Goal: Information Seeking & Learning: Learn about a topic

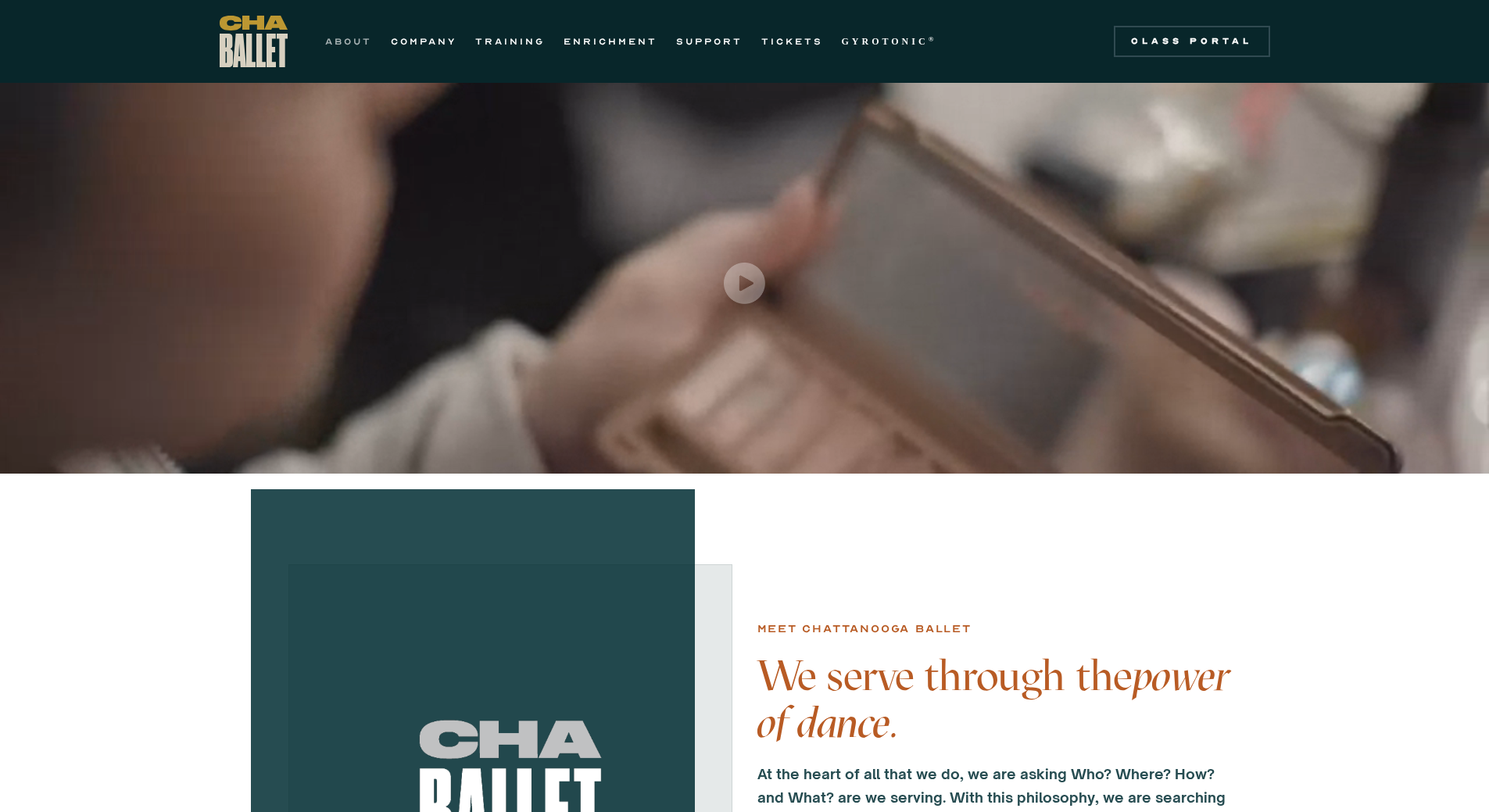
click at [346, 43] on link "ABOUT" at bounding box center [348, 42] width 47 height 19
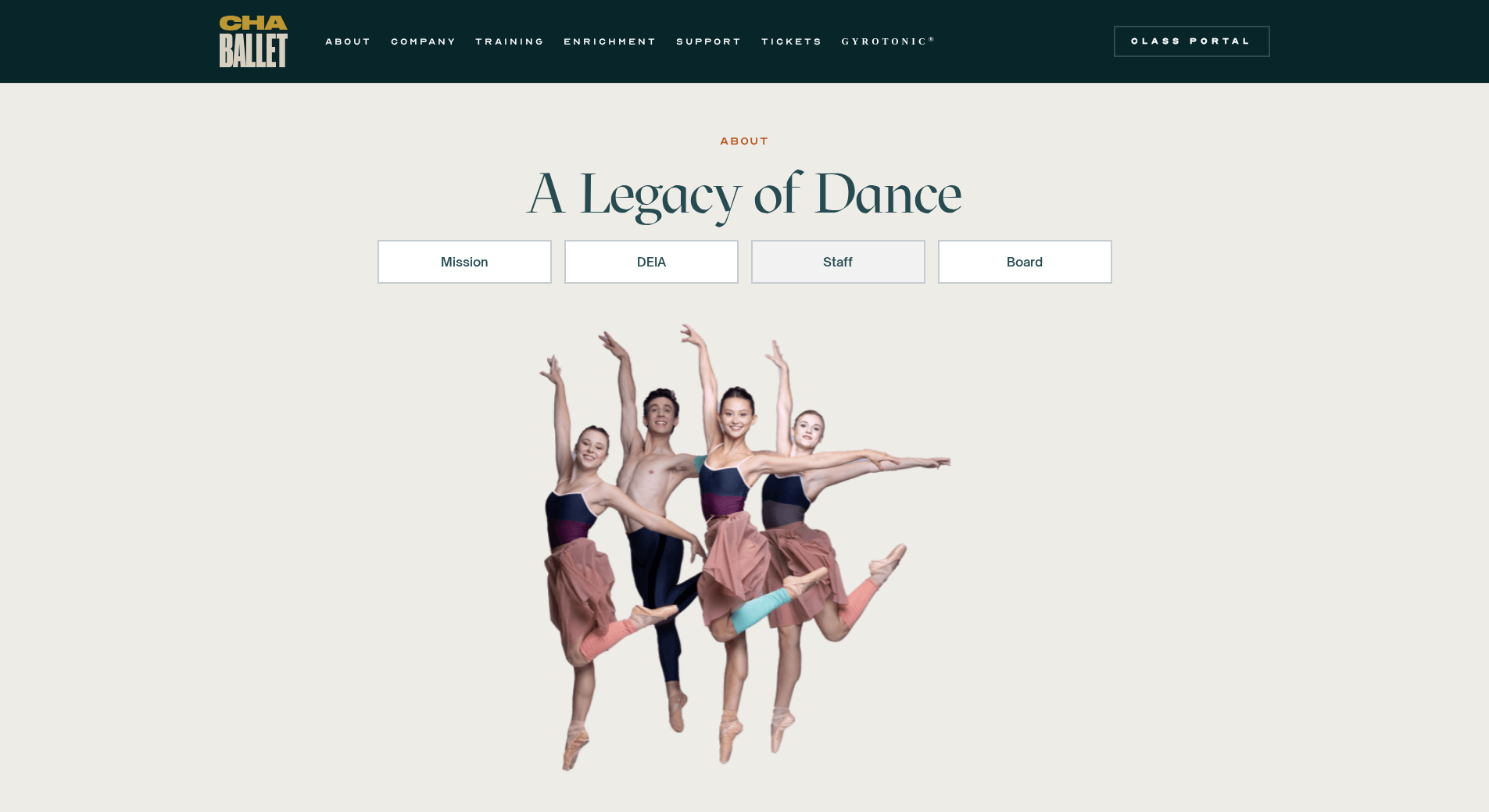
click at [842, 264] on div "Staff" at bounding box center [838, 261] width 134 height 19
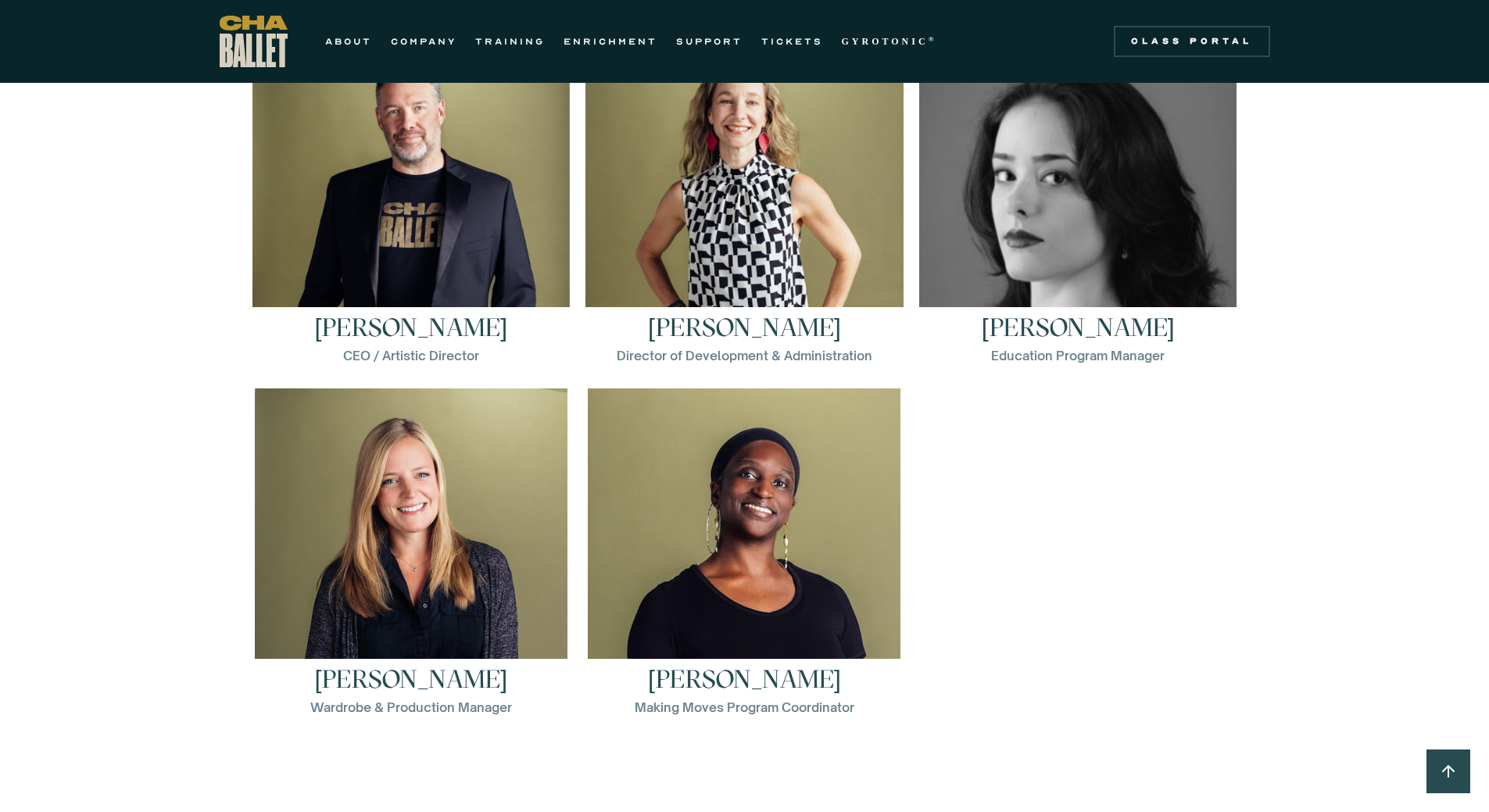
scroll to position [2311, 0]
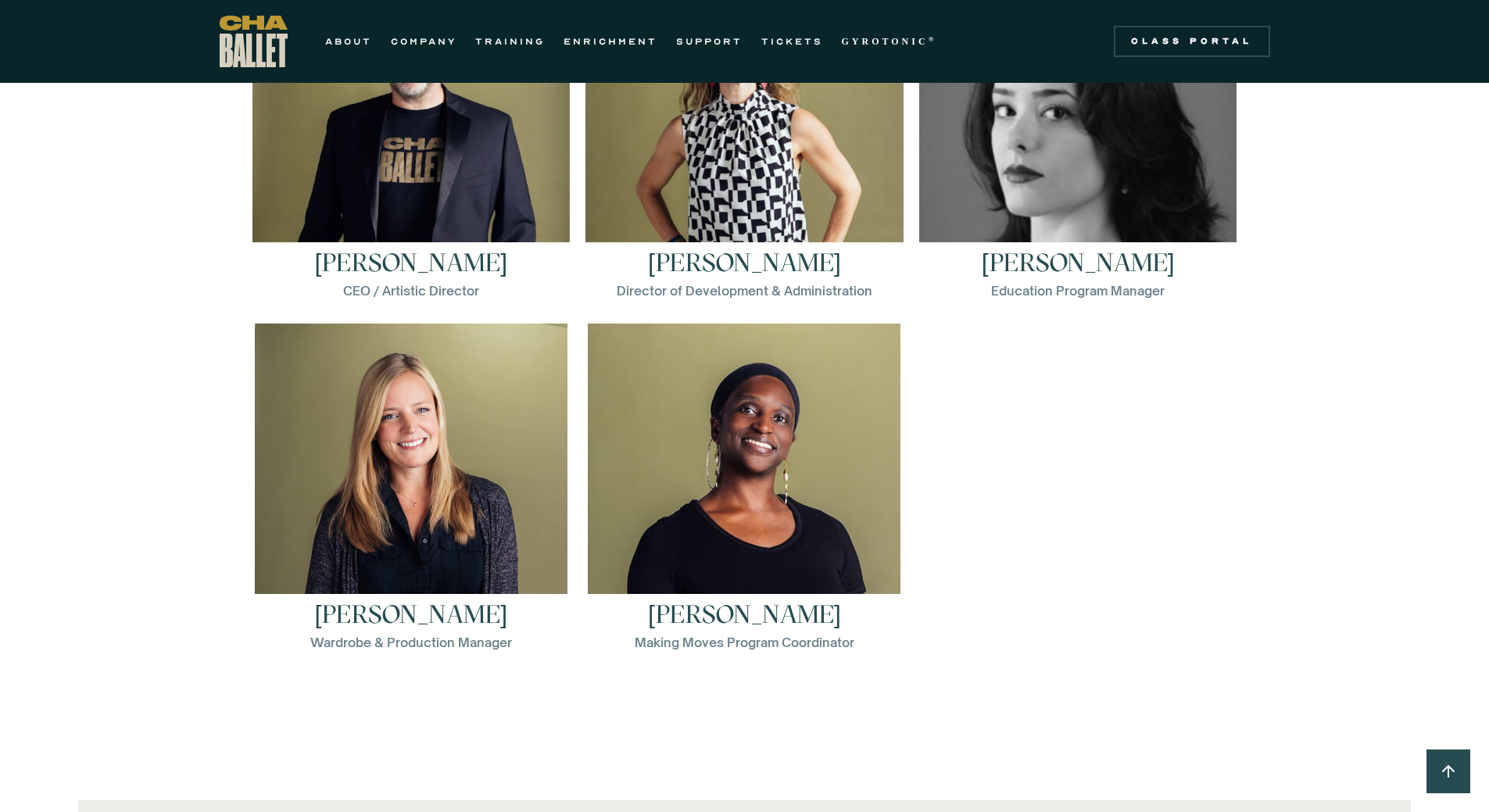
click at [1057, 369] on div "Brian McSween CEO / Artistic Director Brian McSween is the CEO/Artistic Directo…" at bounding box center [745, 323] width 1001 height 703
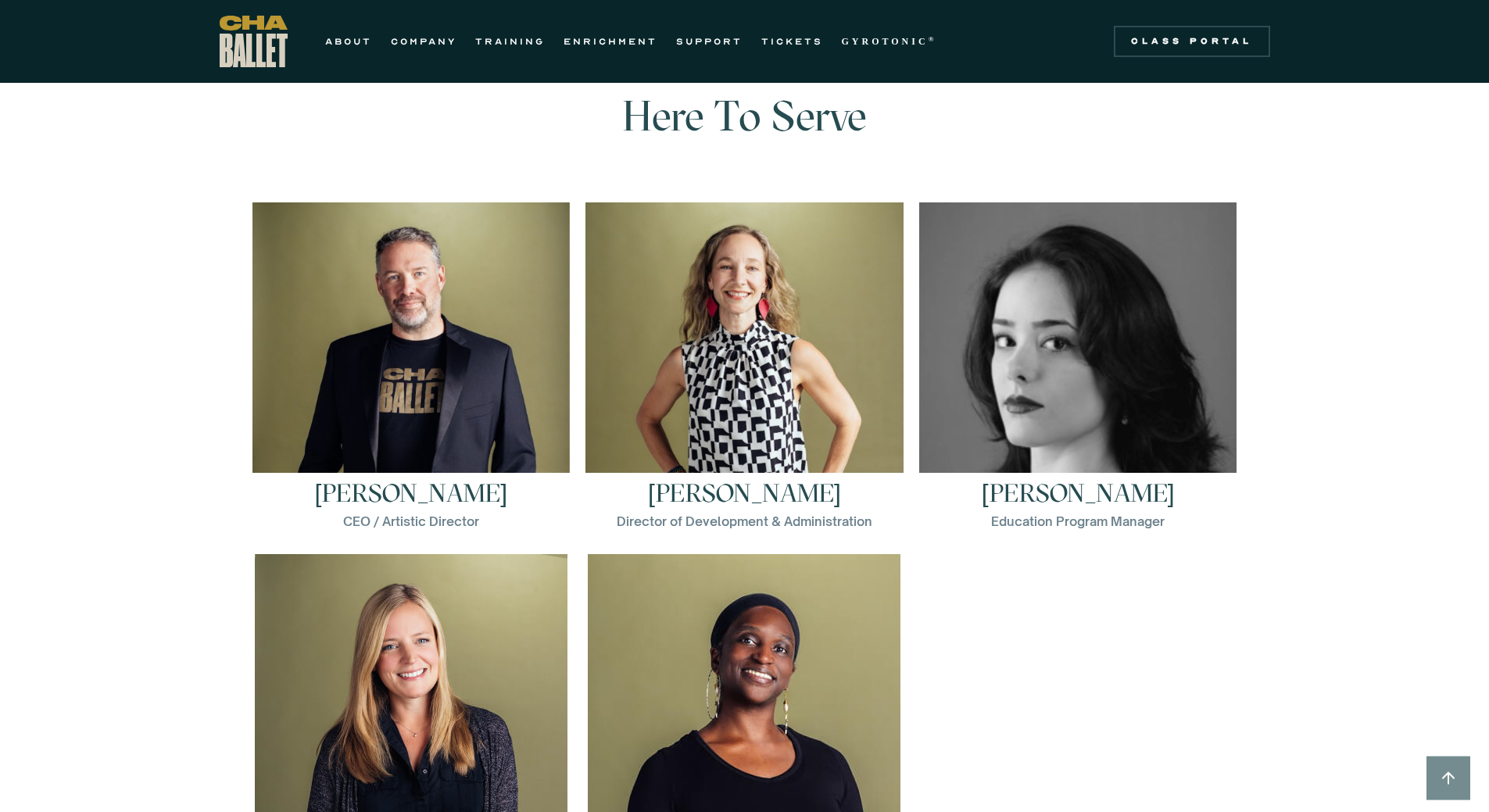
scroll to position [2077, 0]
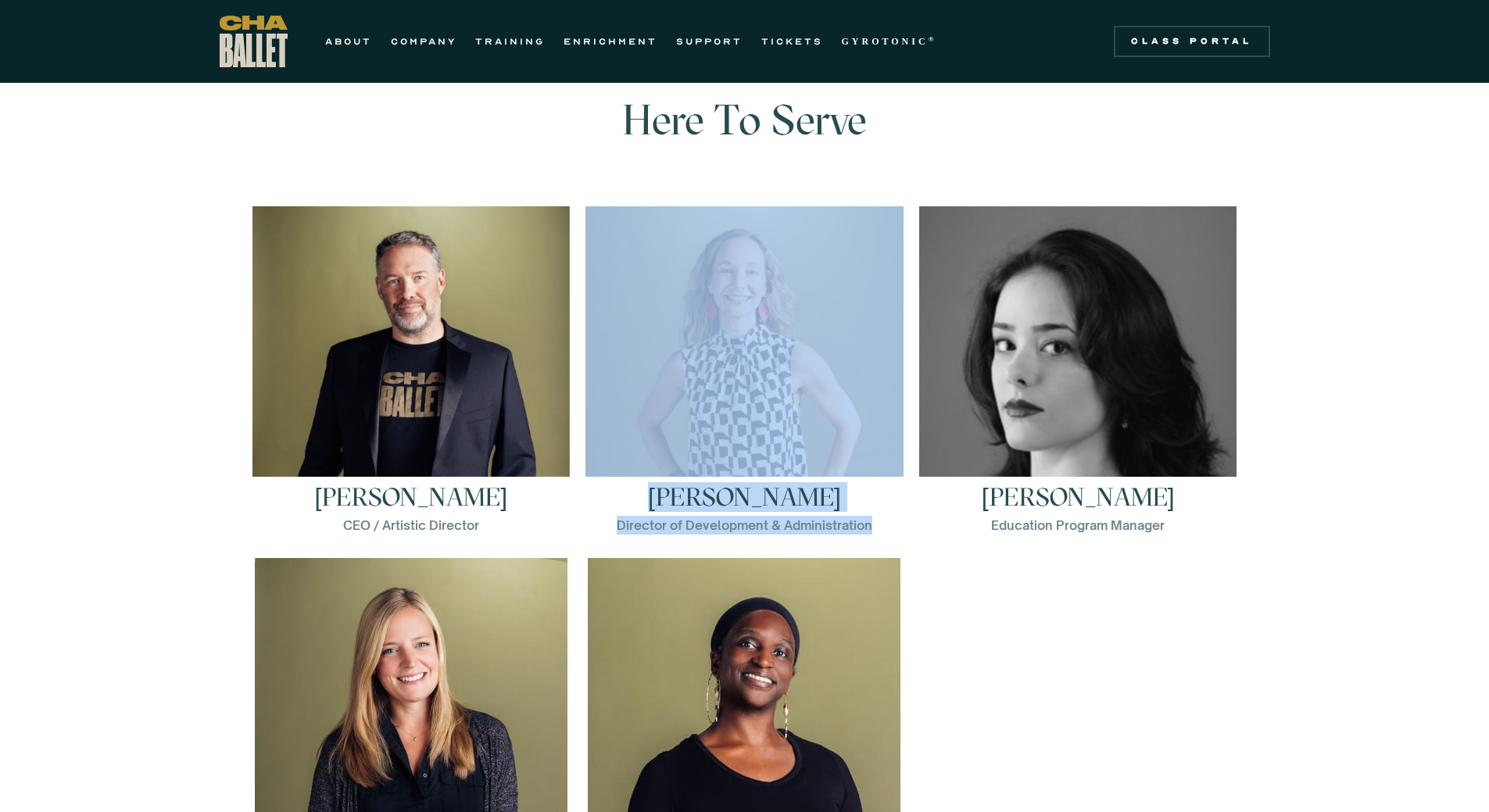
drag, startPoint x: 914, startPoint y: 536, endPoint x: 619, endPoint y: 492, distance: 298.3
click at [619, 492] on div "Brian McSween CEO / Artistic Director Brian McSween is the CEO/Artistic Directo…" at bounding box center [745, 558] width 1001 height 703
click at [562, 530] on link "Brian McSween CEO / Artistic Director Brian McSween is the CEO/Artistic Directo…" at bounding box center [411, 370] width 319 height 328
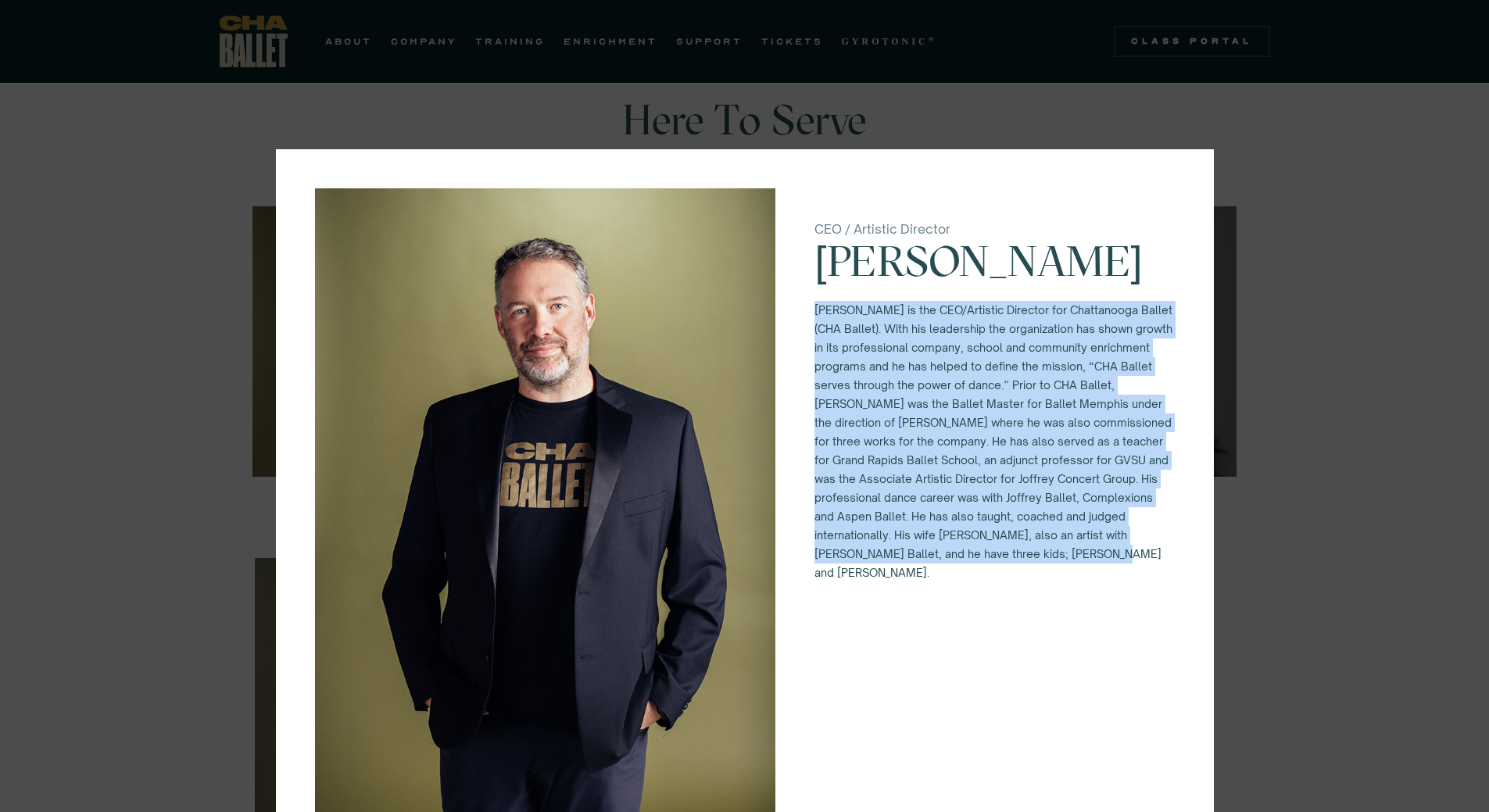
drag, startPoint x: 973, startPoint y: 577, endPoint x: 807, endPoint y: 301, distance: 322.1
click at [807, 301] on div "CEO / Artistic Director Brian McSween Brian McSween is the CEO/Artistic Directo…" at bounding box center [744, 533] width 938 height 769
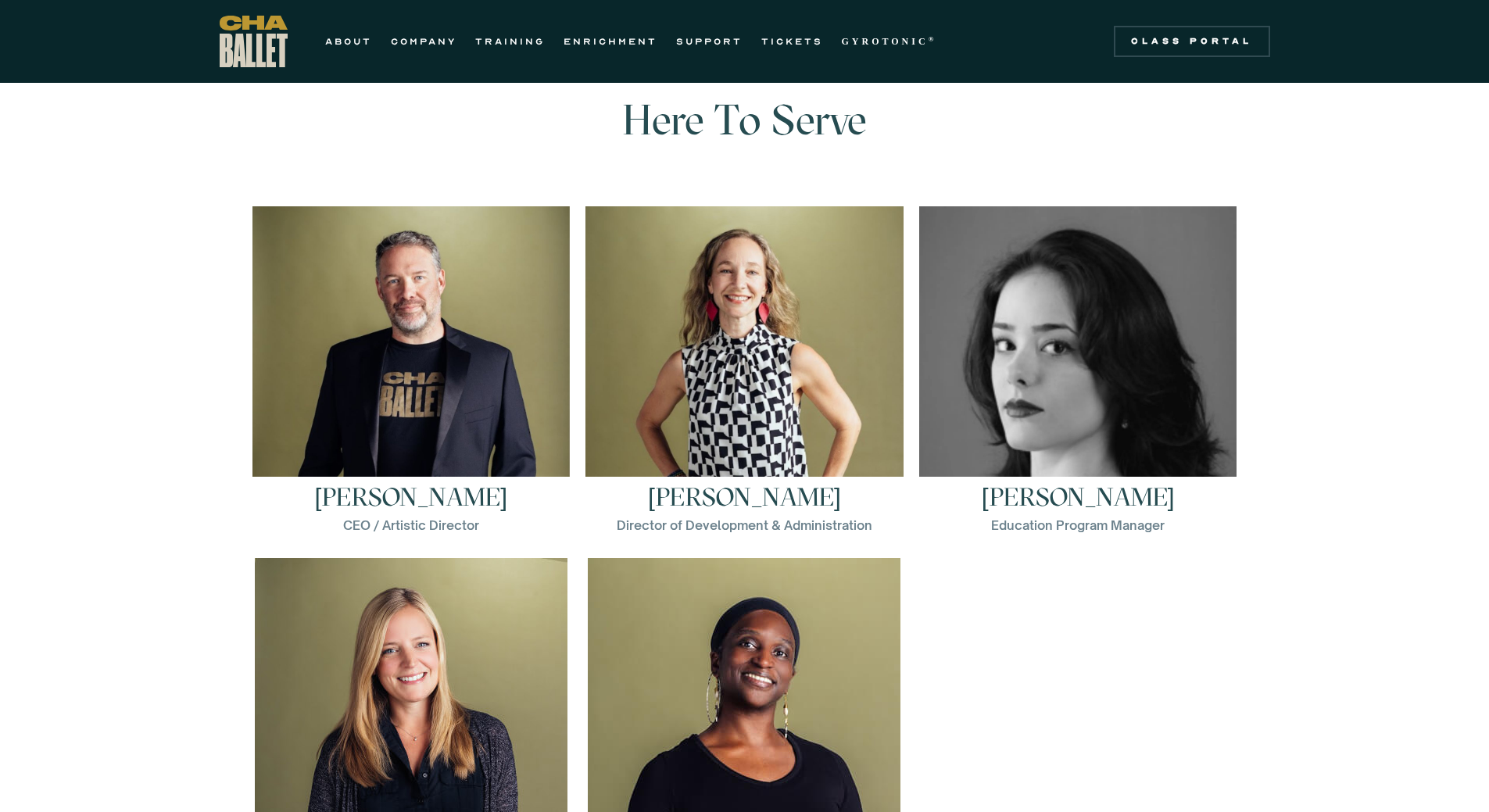
click at [1031, 562] on div "Brian McSween CEO / Artistic Director Brian McSween is the CEO/Artistic Directo…" at bounding box center [745, 558] width 1001 height 703
click at [616, 45] on link "ENRICHMENT" at bounding box center [610, 42] width 94 height 19
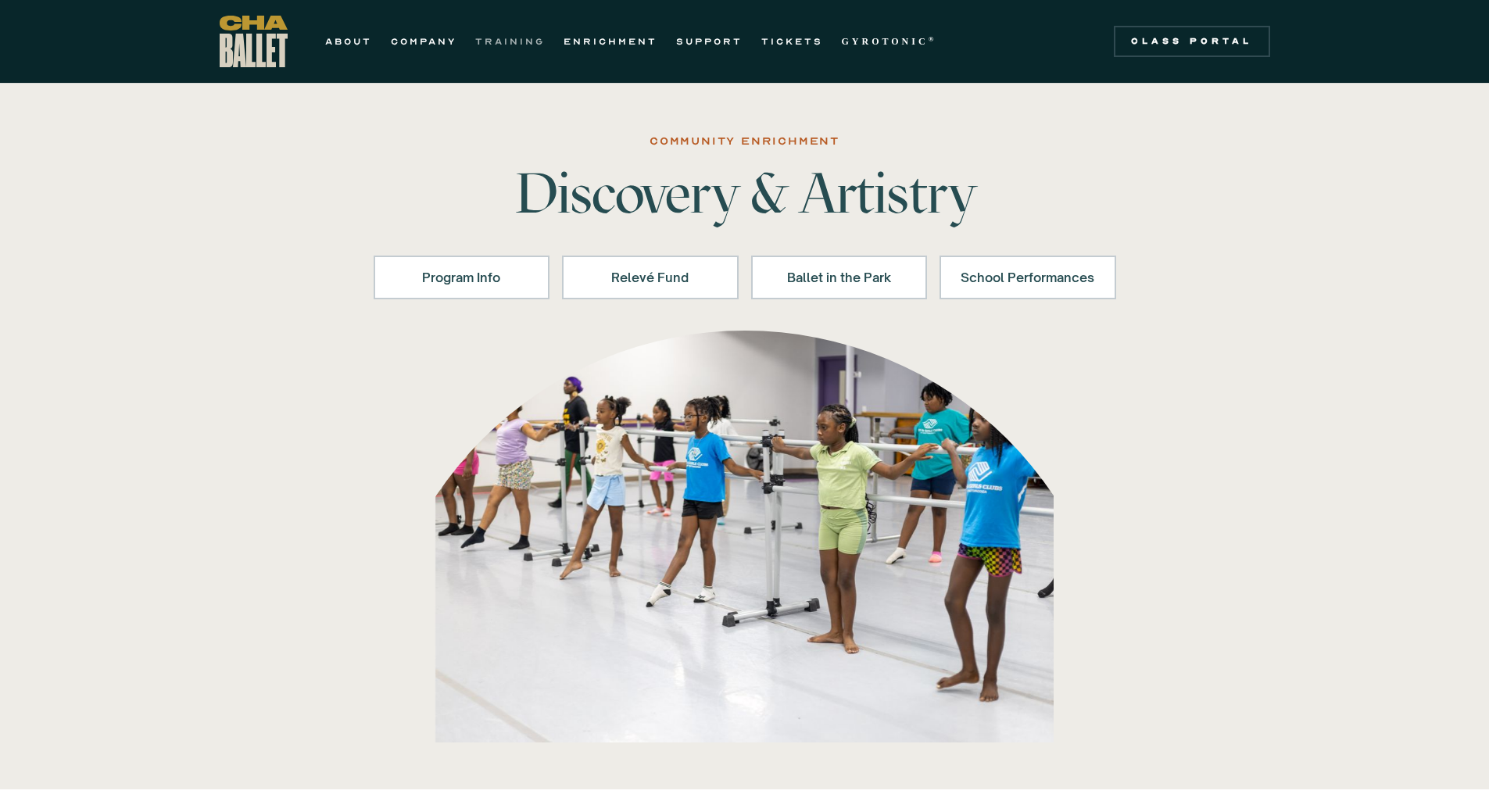
click at [522, 40] on link "TRAINING" at bounding box center [510, 42] width 70 height 19
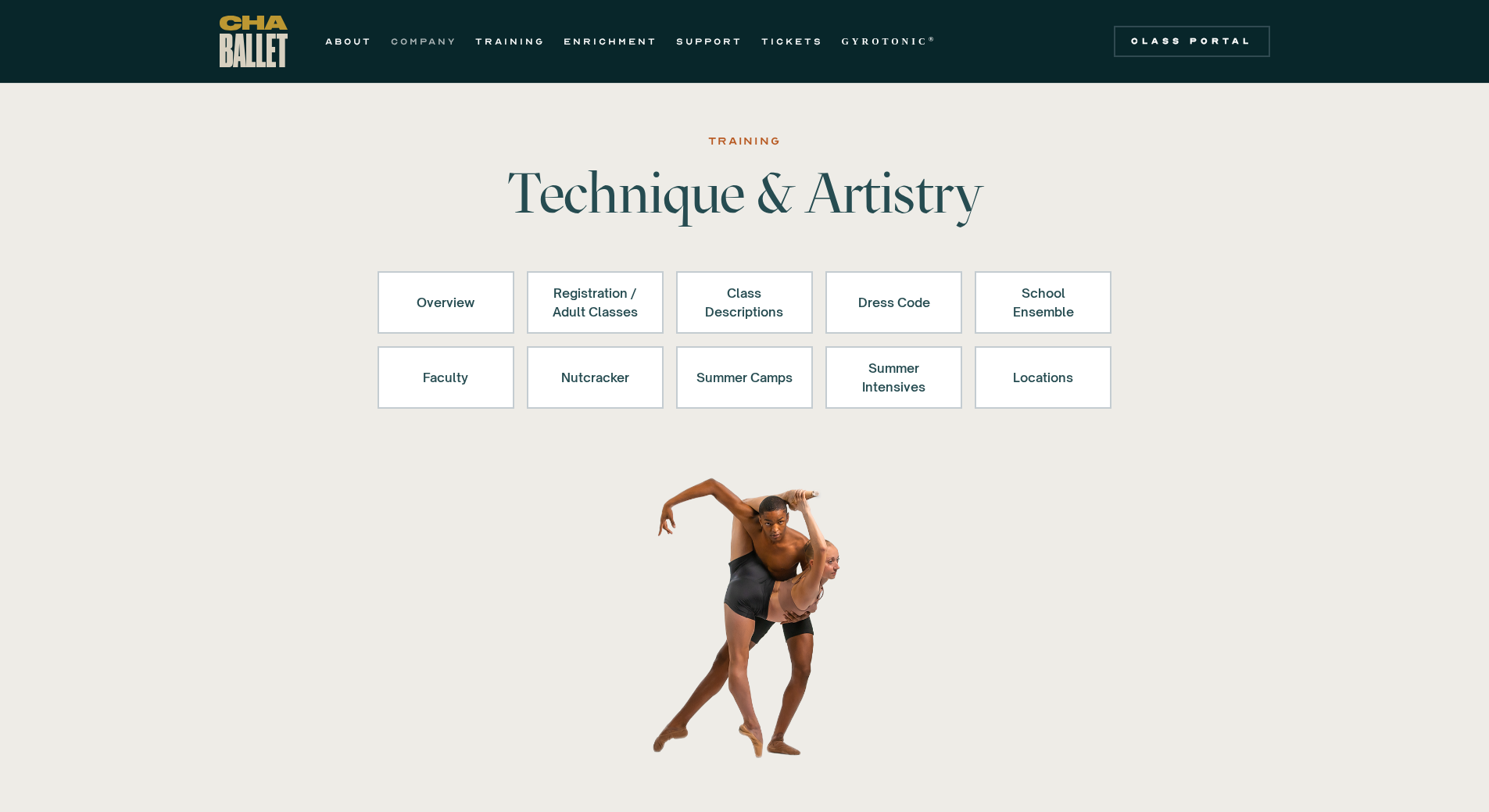
click at [436, 45] on link "COMPANY" at bounding box center [424, 42] width 66 height 19
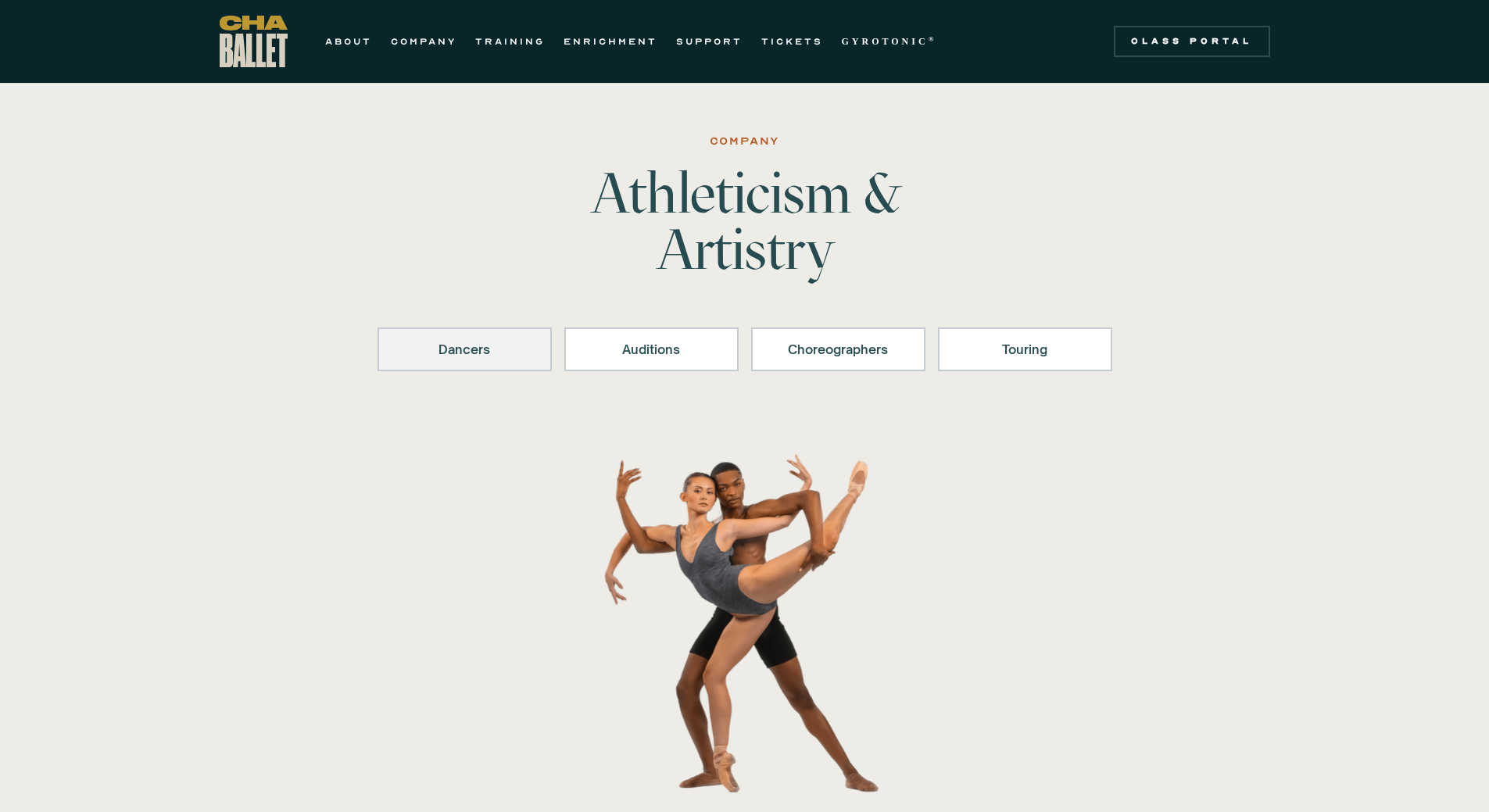
click at [473, 354] on div "Dancers" at bounding box center [464, 349] width 134 height 19
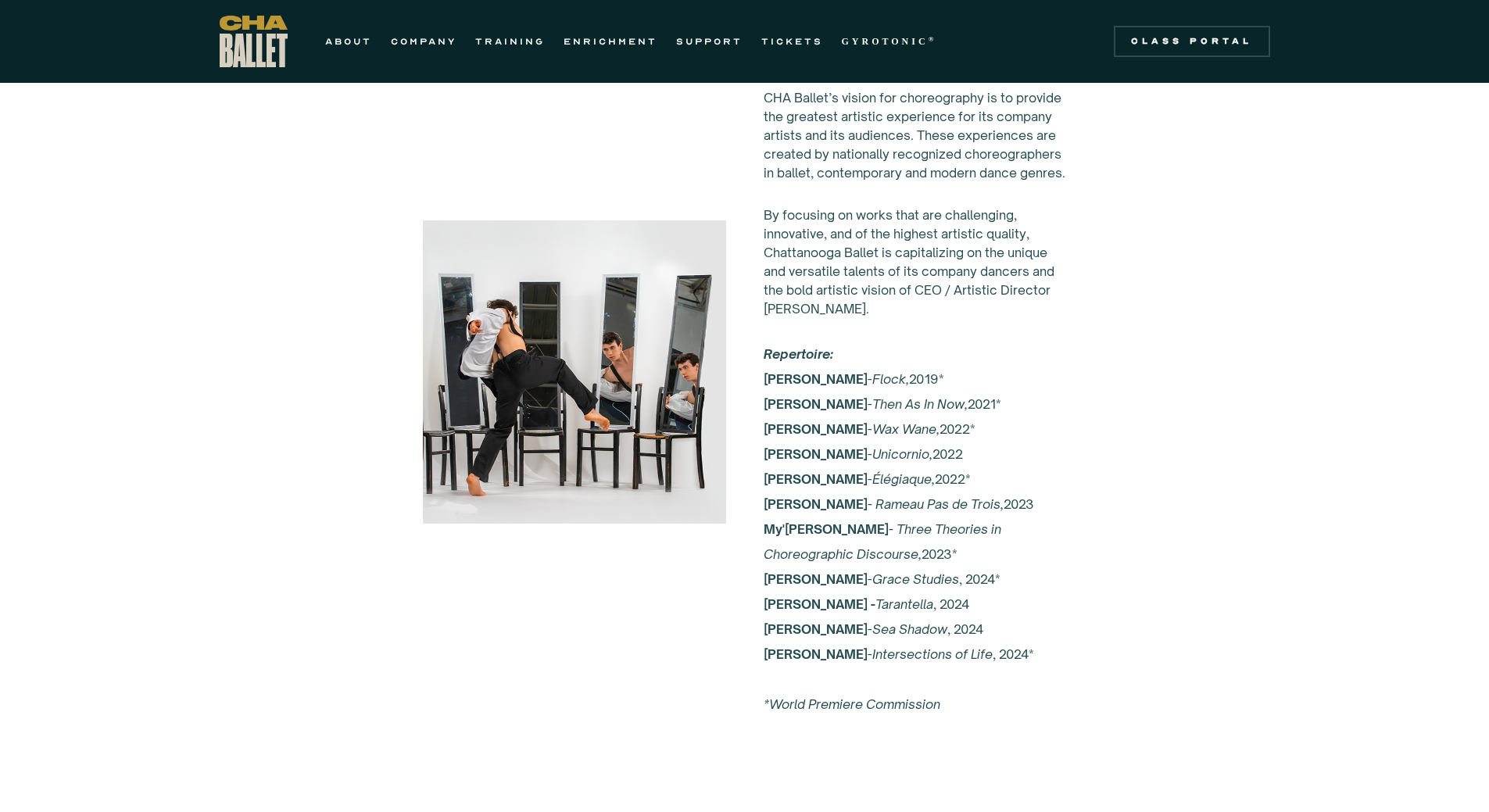
scroll to position [2336, 0]
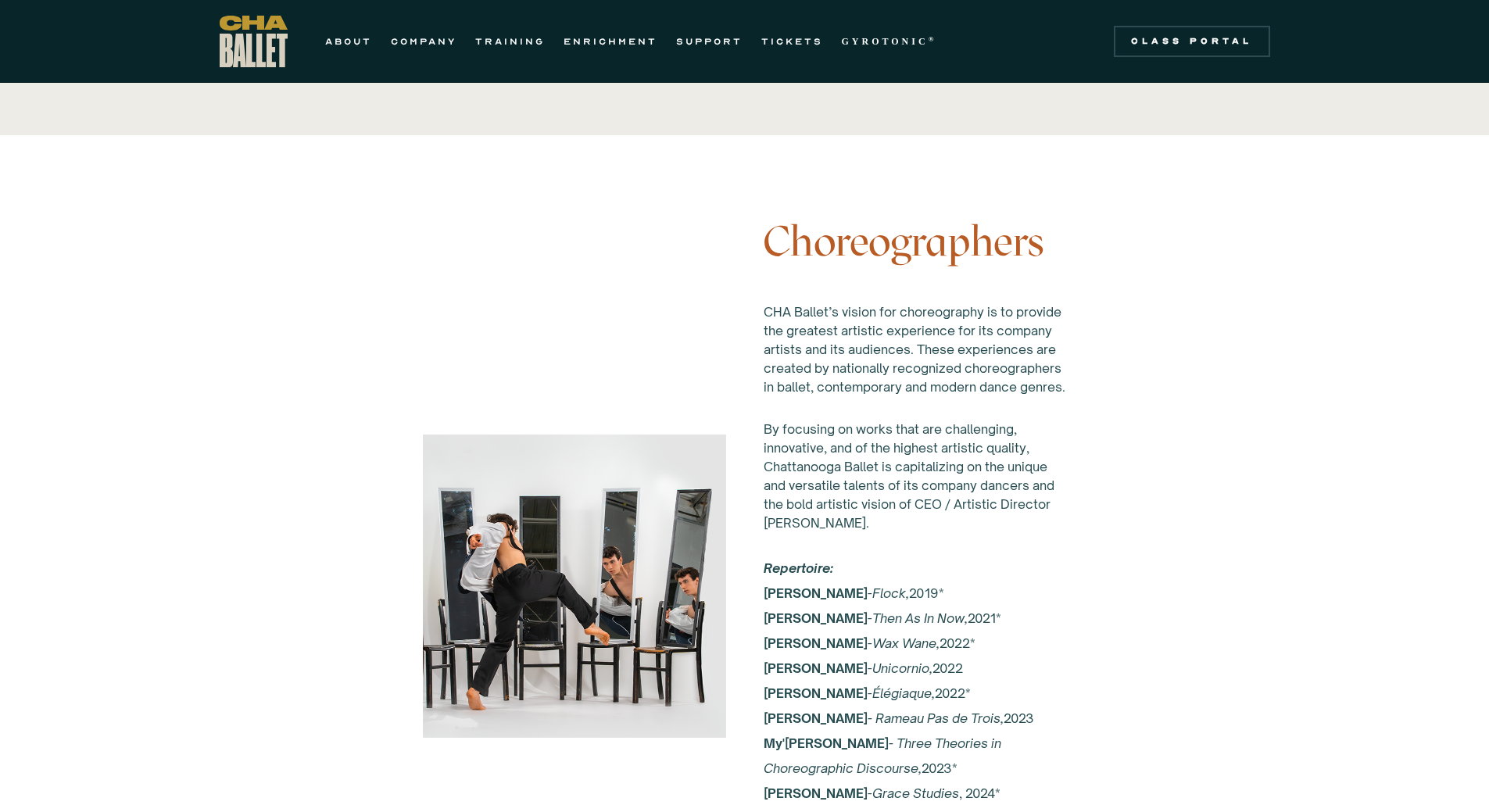
drag, startPoint x: 480, startPoint y: 179, endPoint x: 474, endPoint y: 170, distance: 10.8
click at [474, 170] on div "Choreographers CHA Ballet’s vision for choreography is to provide the greatest …" at bounding box center [744, 586] width 838 height 886
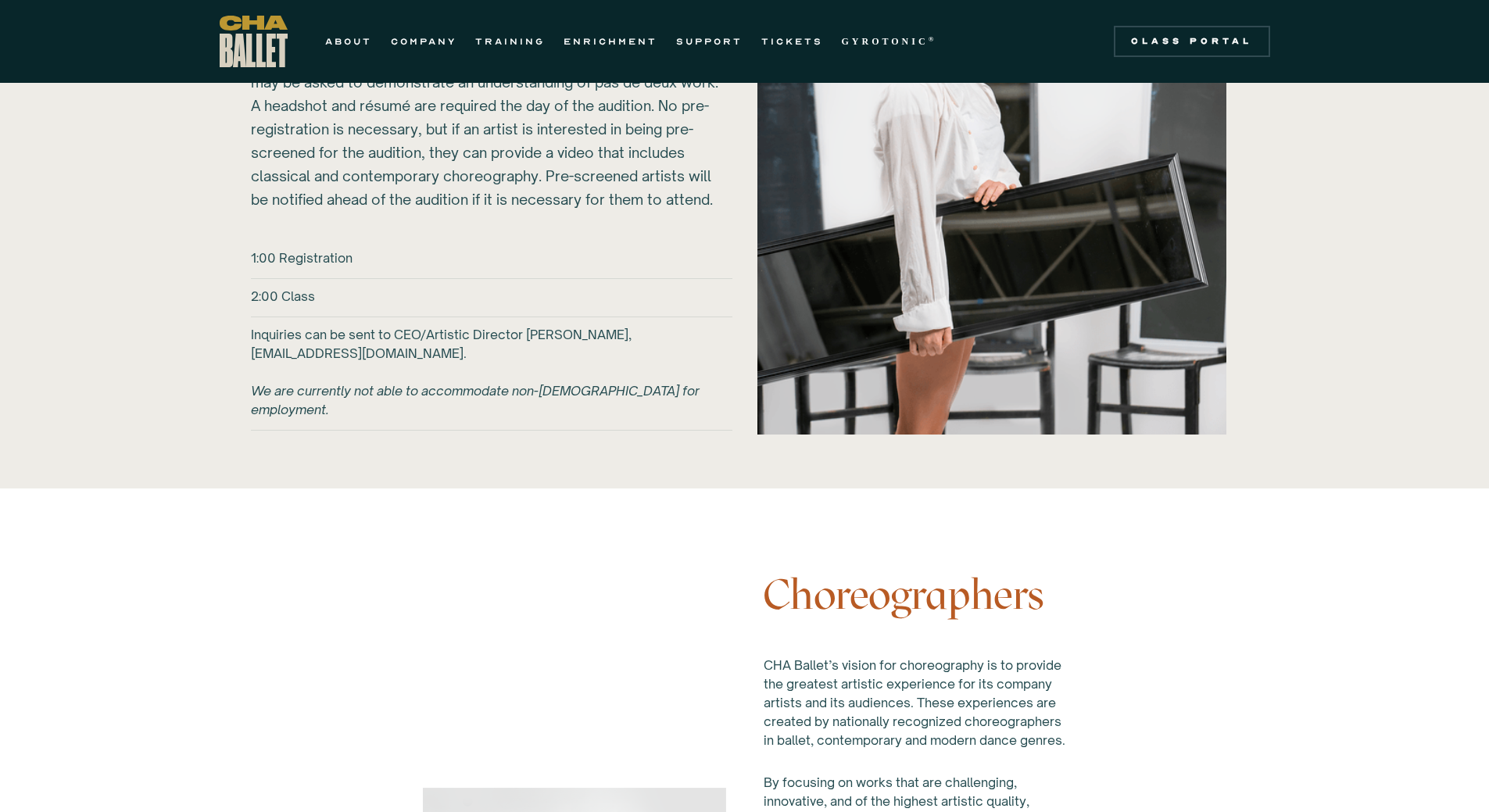
scroll to position [1712, 0]
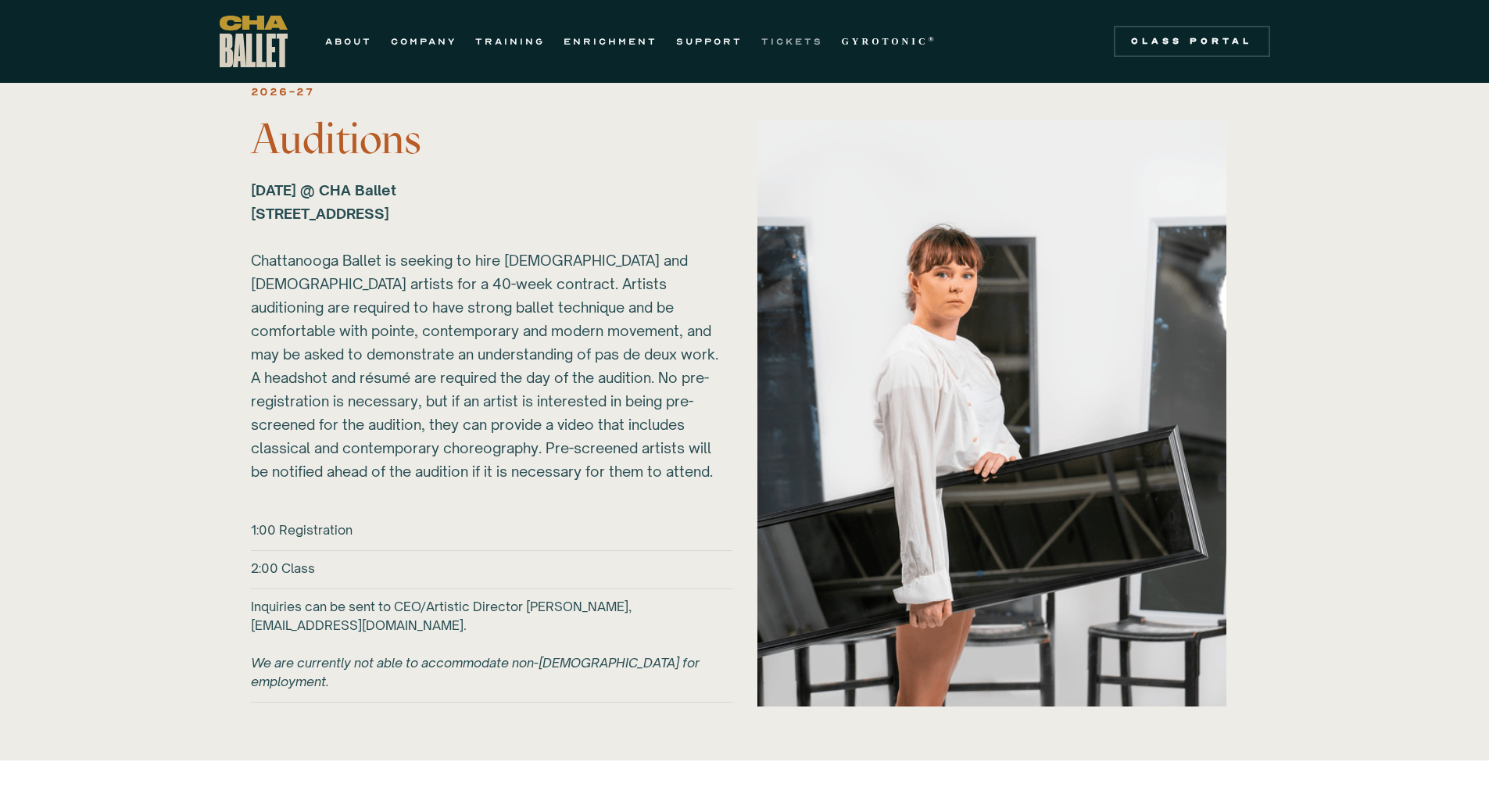
click at [784, 38] on link "TICKETS" at bounding box center [792, 42] width 62 height 19
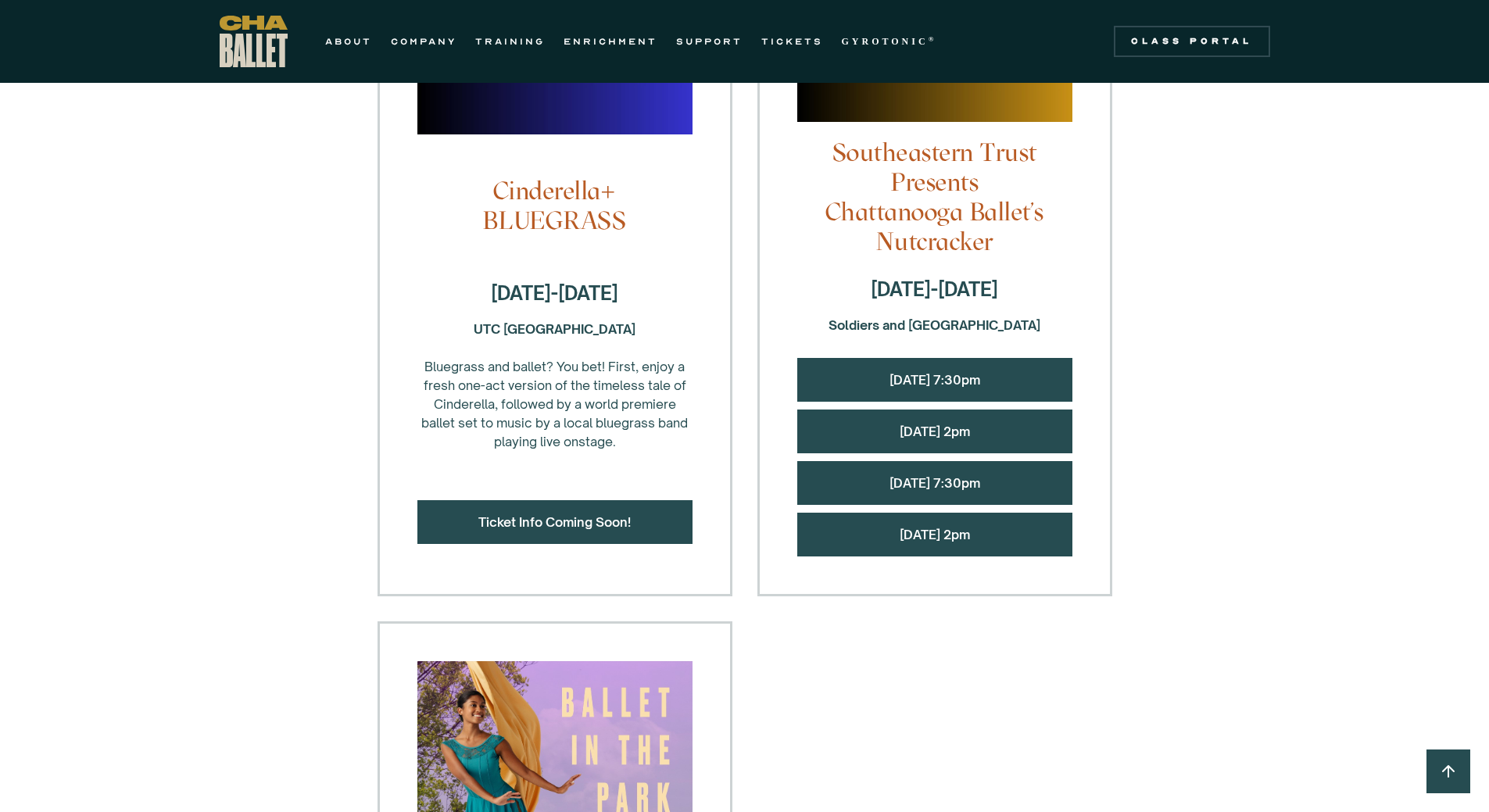
scroll to position [1484, 0]
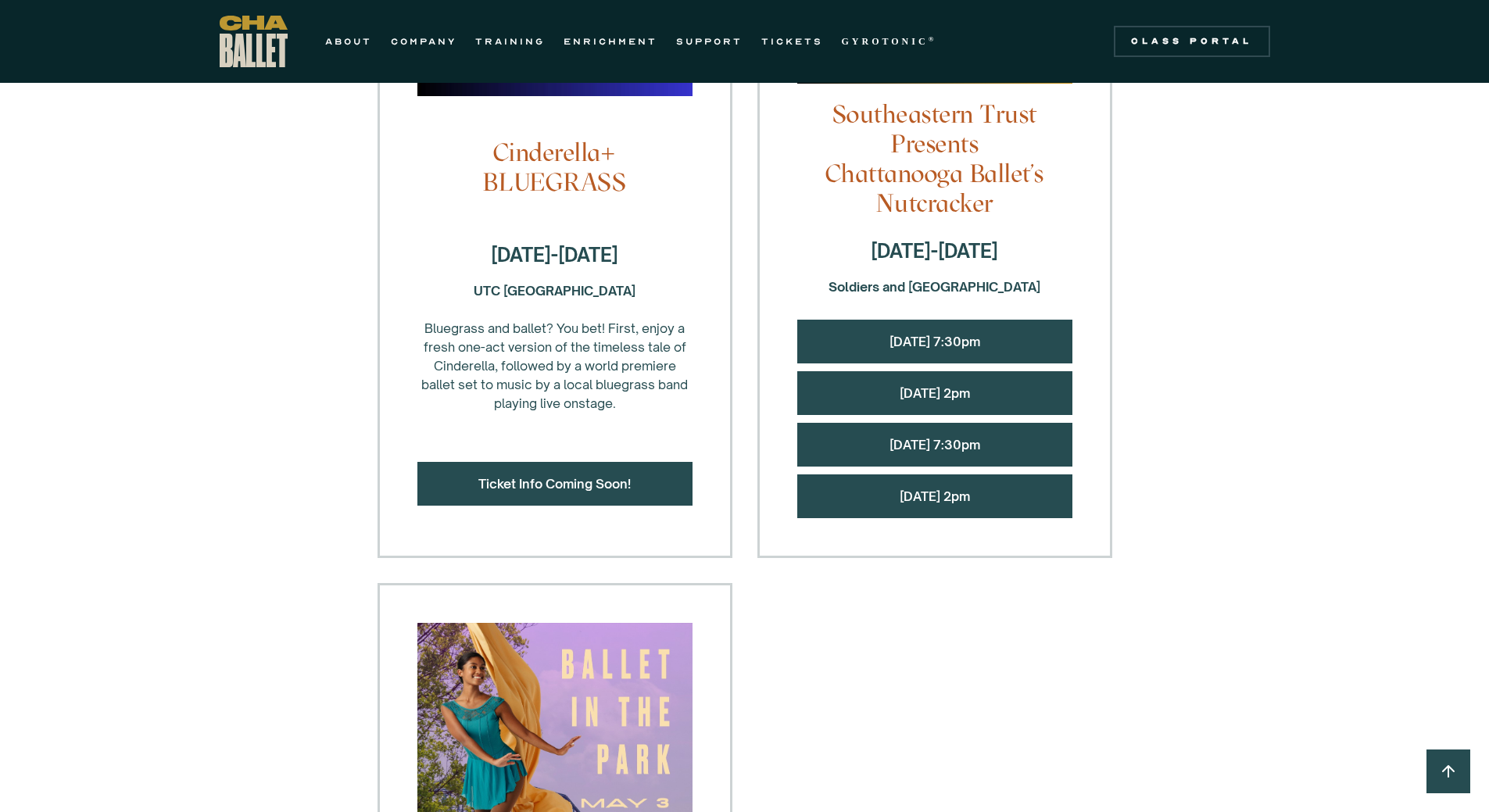
click at [1059, 652] on div "Art / Motion '25-'26 Tour Dates Coming Soon! [GEOGRAPHIC_DATA], SC [GEOGRAPHIC_…" at bounding box center [745, 137] width 735 height 2473
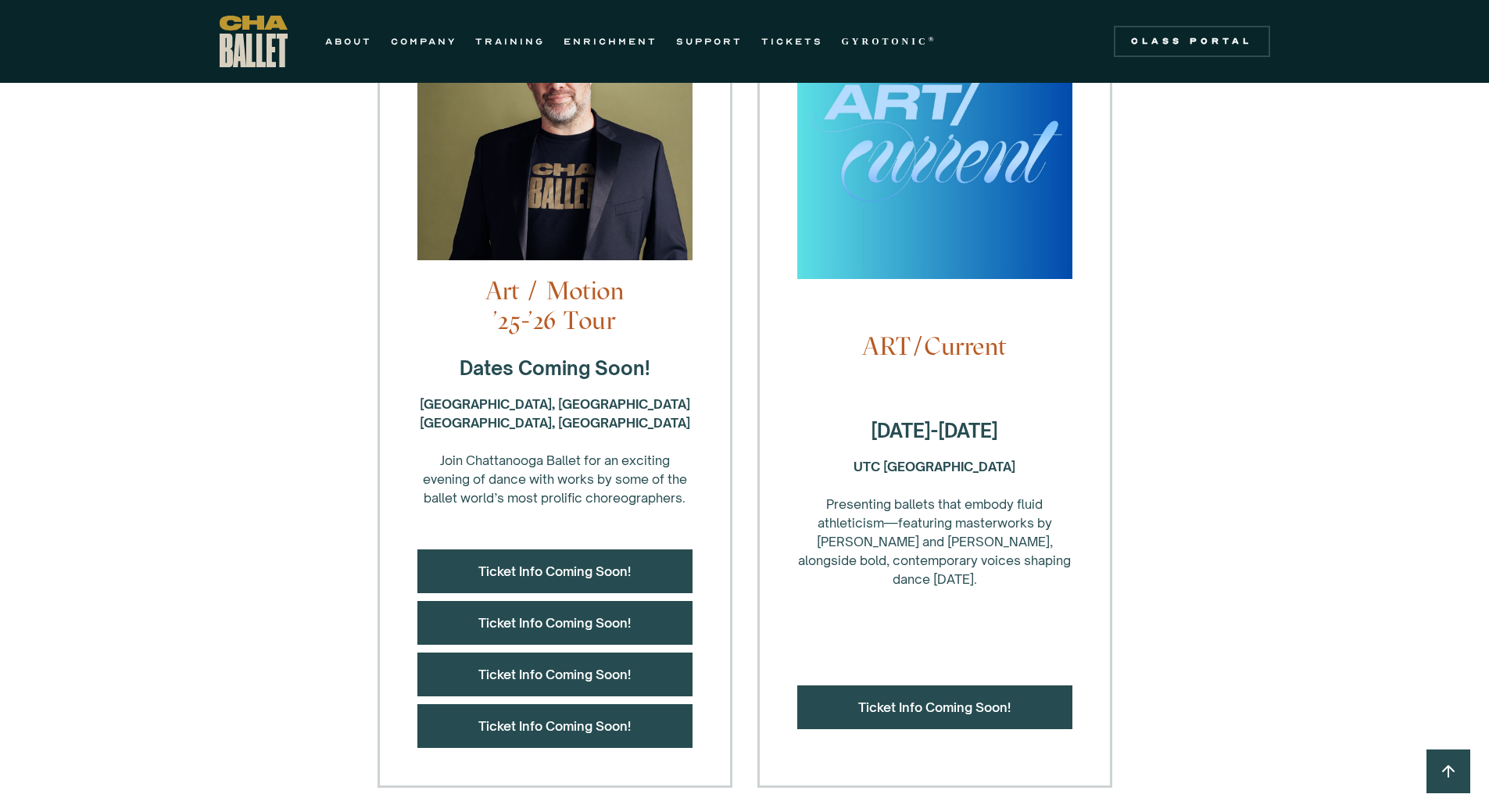
scroll to position [468, 0]
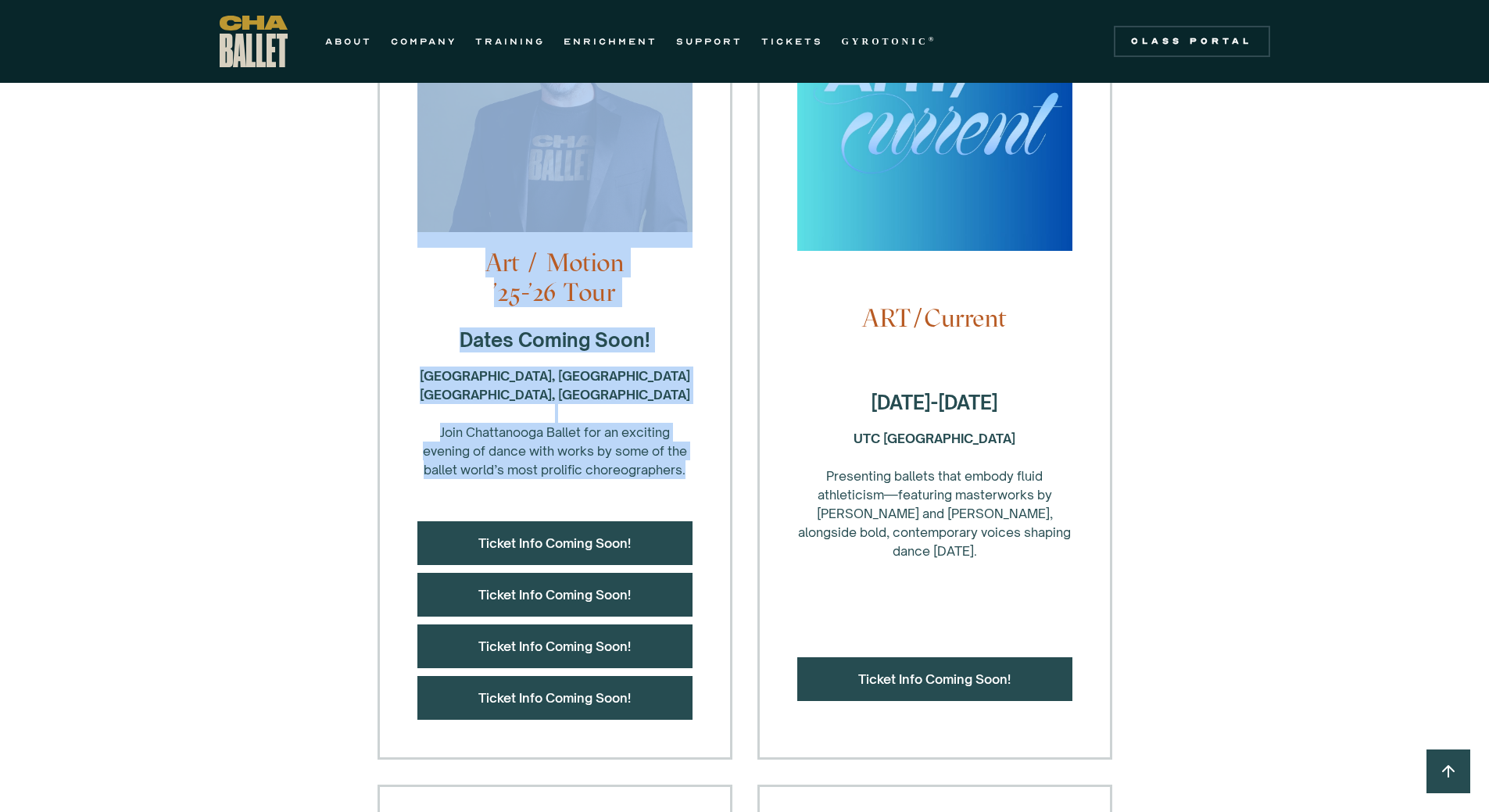
drag, startPoint x: 717, startPoint y: 468, endPoint x: 428, endPoint y: 231, distance: 373.8
click at [428, 231] on div "Art / Motion '25-'26 Tour Dates Coming Soon! [GEOGRAPHIC_DATA], SC [GEOGRAPHIC_…" at bounding box center [555, 338] width 355 height 842
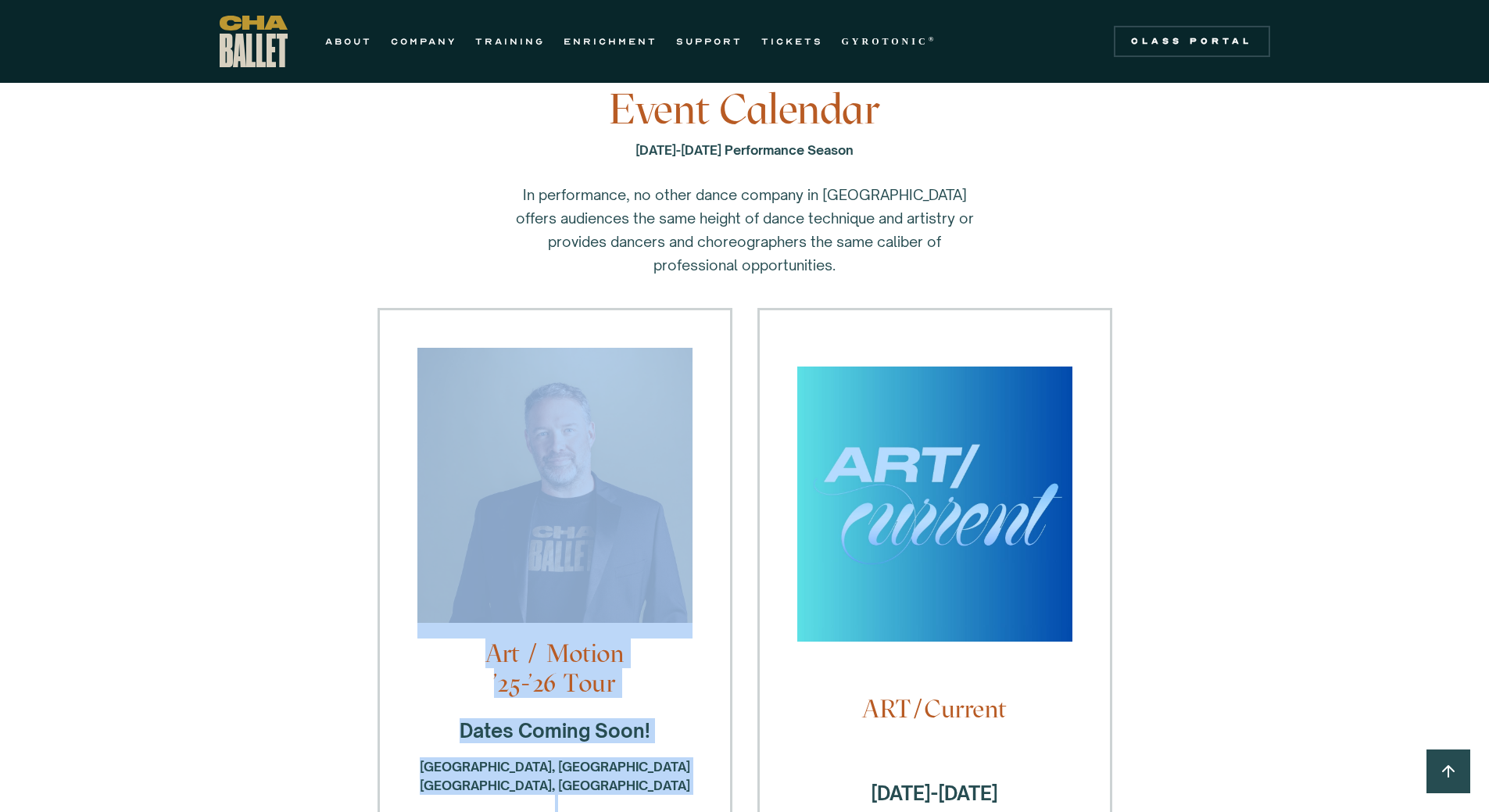
scroll to position [0, 0]
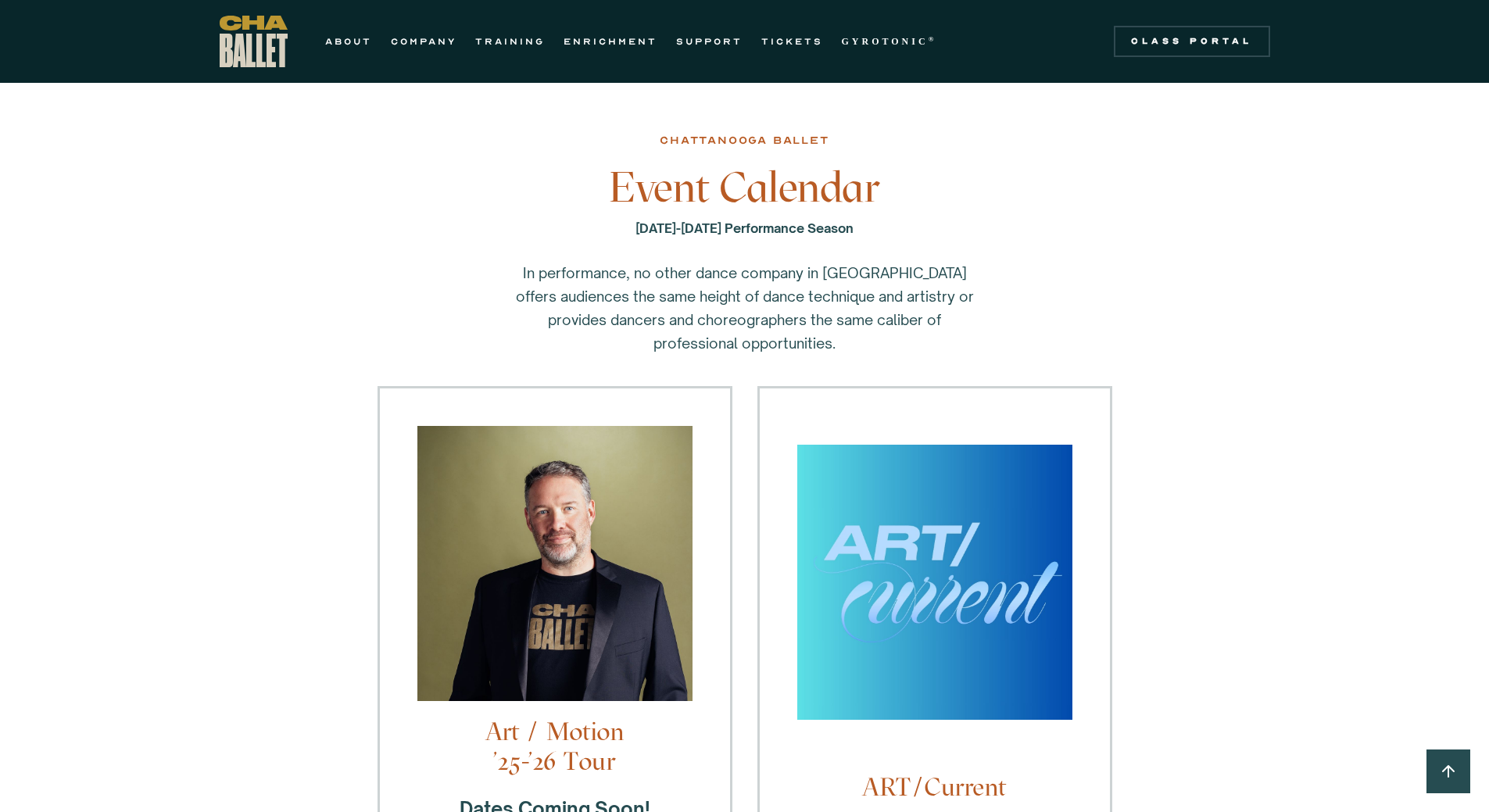
click at [1004, 254] on div "chattanooga ballet Event Calendar [DATE]-[DATE] Performance Season In performan…" at bounding box center [745, 235] width 735 height 303
